Goal: Navigation & Orientation: Find specific page/section

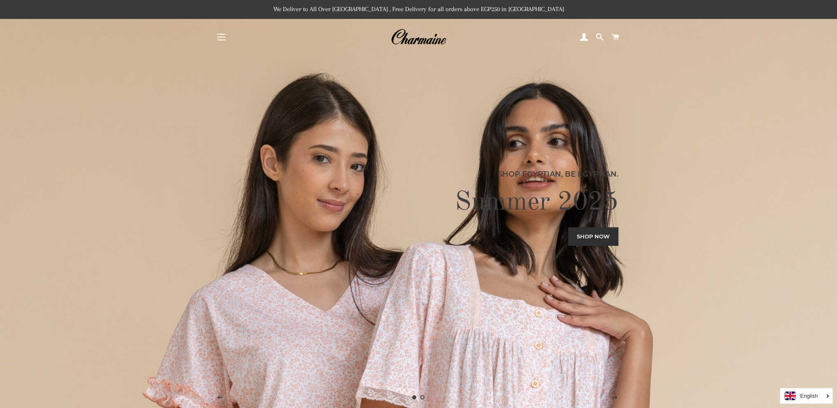
click at [221, 36] on button "Site navigation" at bounding box center [221, 37] width 21 height 21
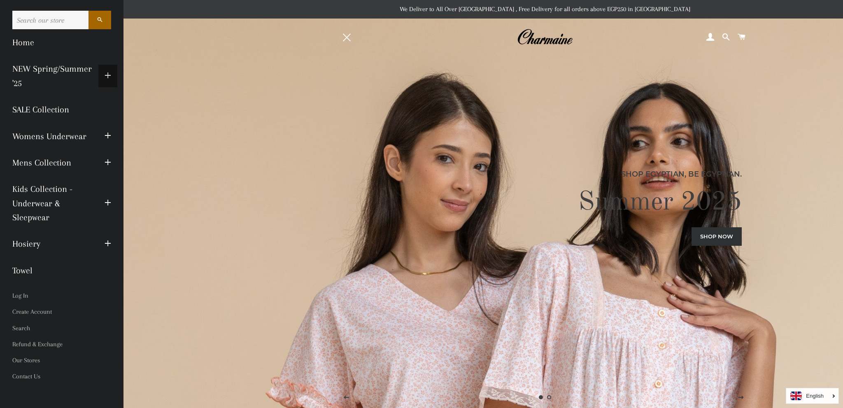
click at [108, 74] on span "button" at bounding box center [108, 76] width 7 height 10
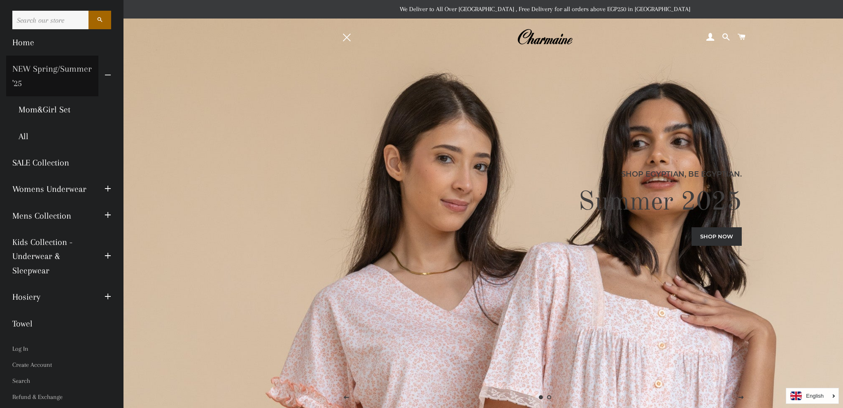
click at [63, 84] on link "NEW Spring/Summer '25" at bounding box center [52, 76] width 92 height 41
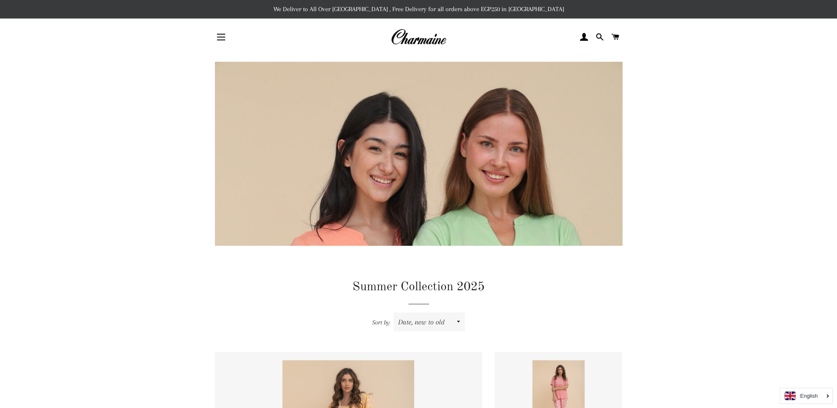
click at [217, 33] on button "Site navigation" at bounding box center [221, 37] width 21 height 21
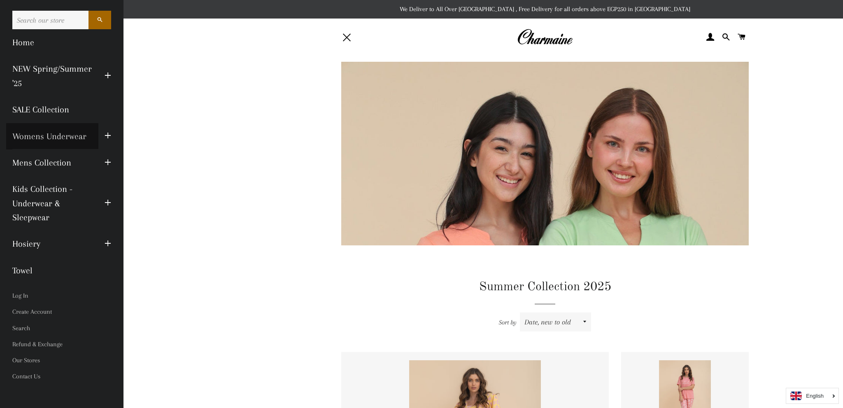
click at [72, 135] on link "Womens Underwear" at bounding box center [52, 136] width 92 height 26
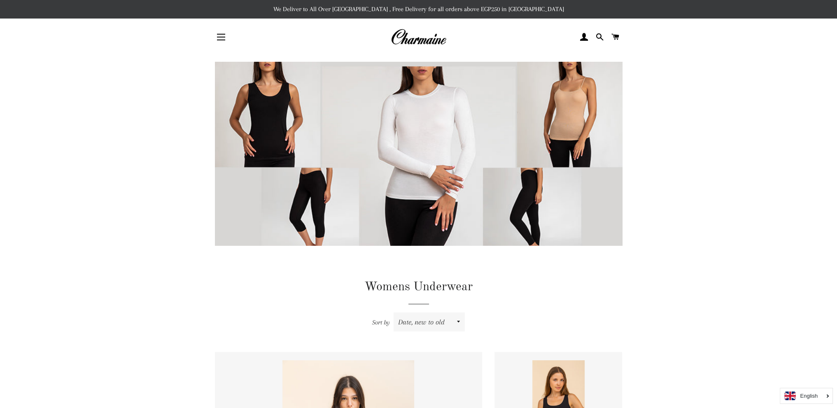
click at [229, 36] on button "Site navigation" at bounding box center [221, 37] width 21 height 21
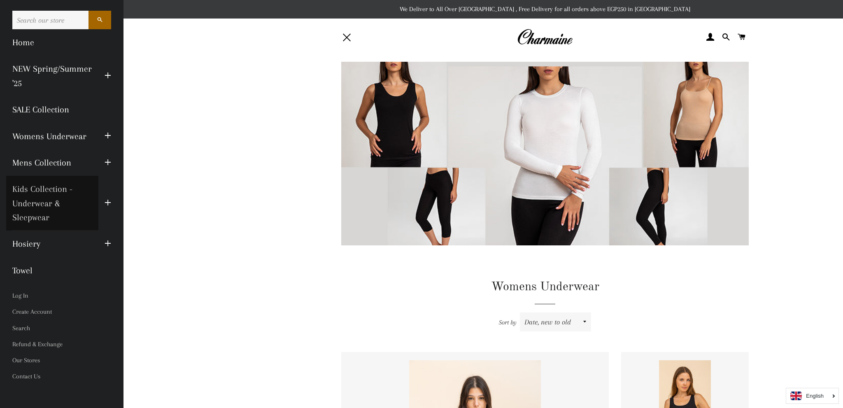
click at [57, 219] on link "Kids Collection - Underwear & Sleepwear" at bounding box center [52, 203] width 92 height 55
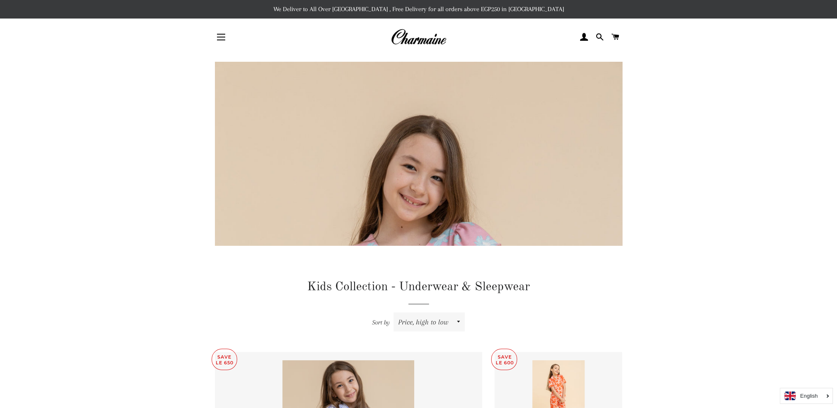
click at [227, 40] on button "Site navigation" at bounding box center [221, 37] width 21 height 21
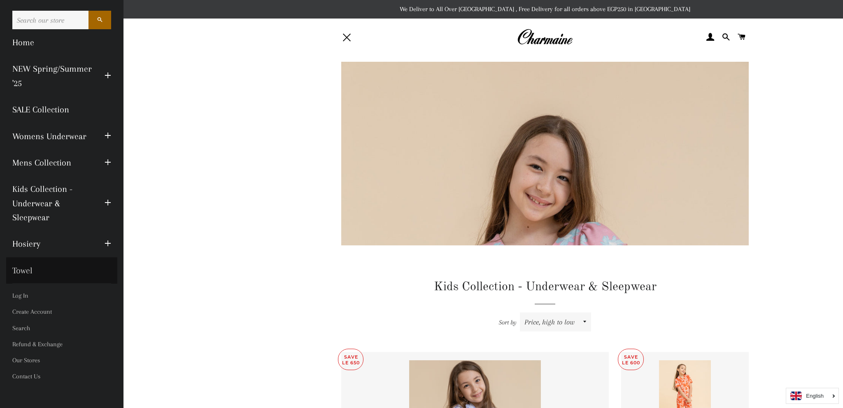
click at [29, 267] on link "Towel" at bounding box center [61, 270] width 111 height 26
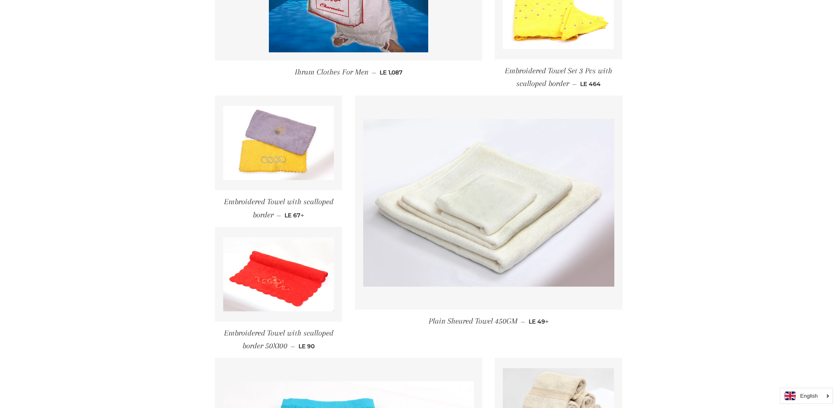
scroll to position [371, 0]
